Goal: Task Accomplishment & Management: Manage account settings

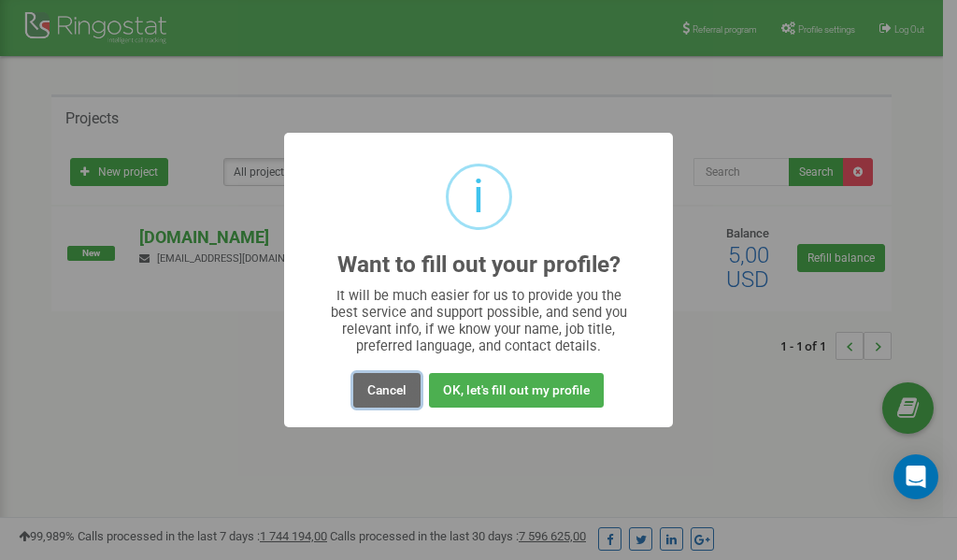
click at [393, 392] on button "Cancel" at bounding box center [386, 390] width 67 height 35
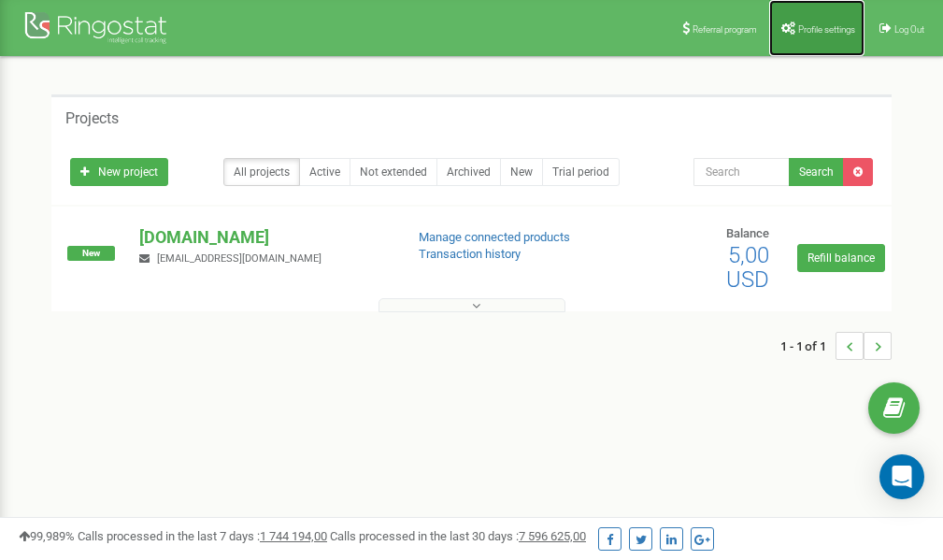
click at [805, 33] on span "Profile settings" at bounding box center [826, 29] width 57 height 10
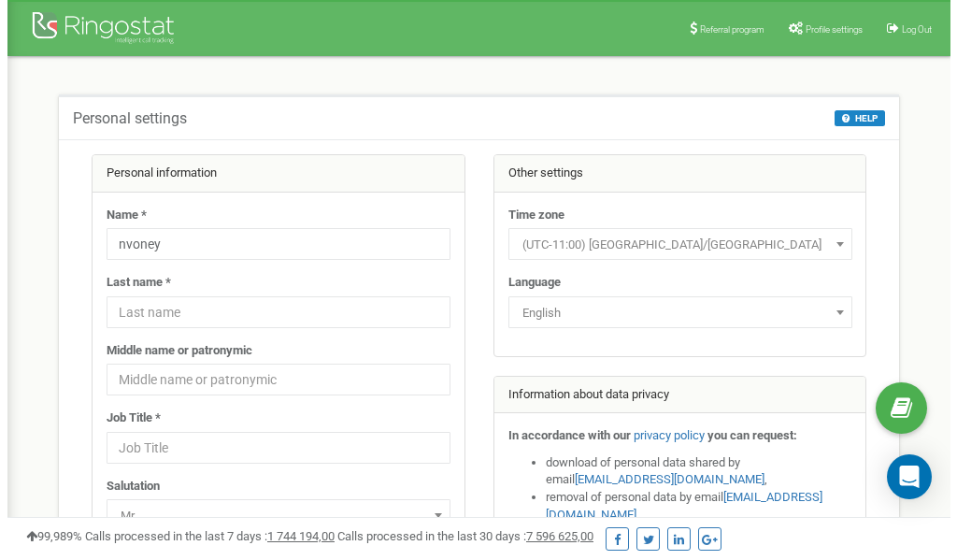
scroll to position [93, 0]
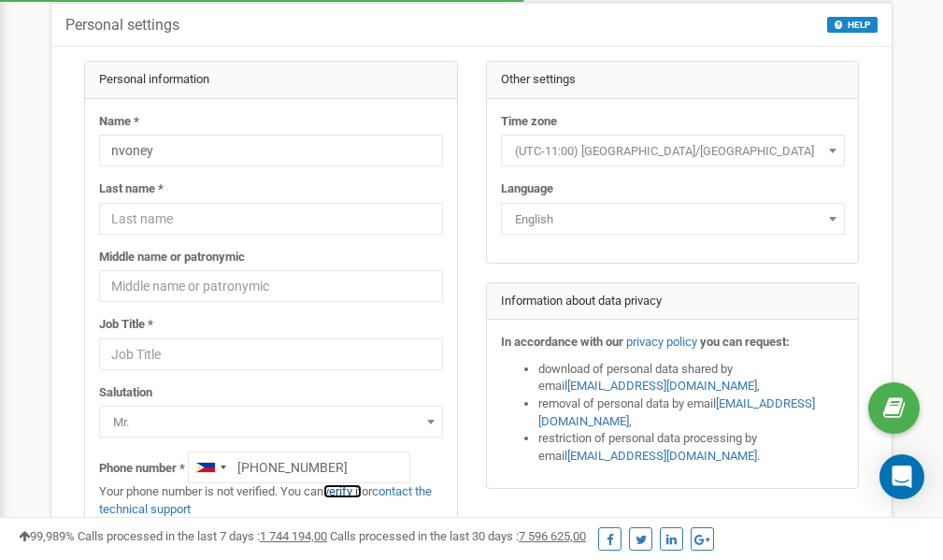
click at [352, 493] on link "verify it" at bounding box center [342, 491] width 38 height 14
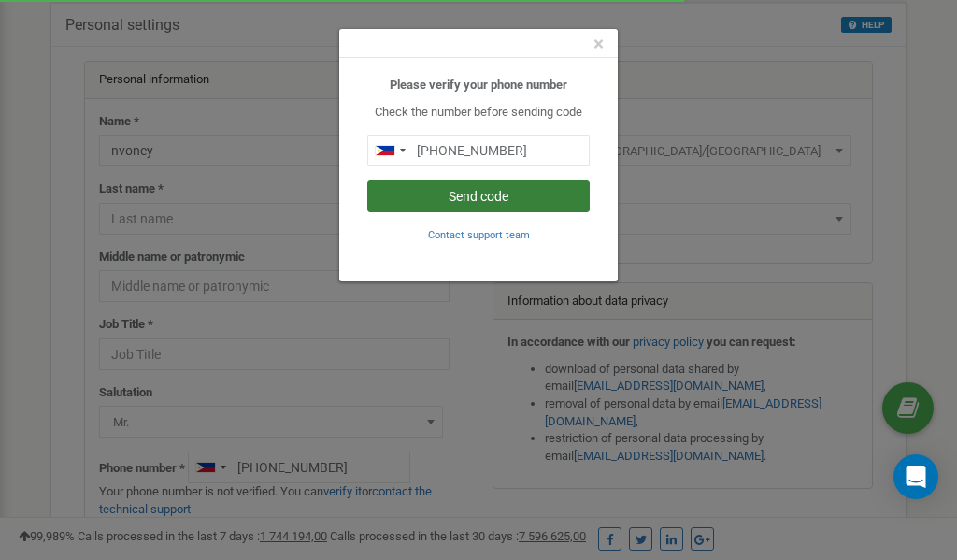
click at [494, 199] on button "Send code" at bounding box center [478, 196] width 222 height 32
